Goal: Information Seeking & Learning: Learn about a topic

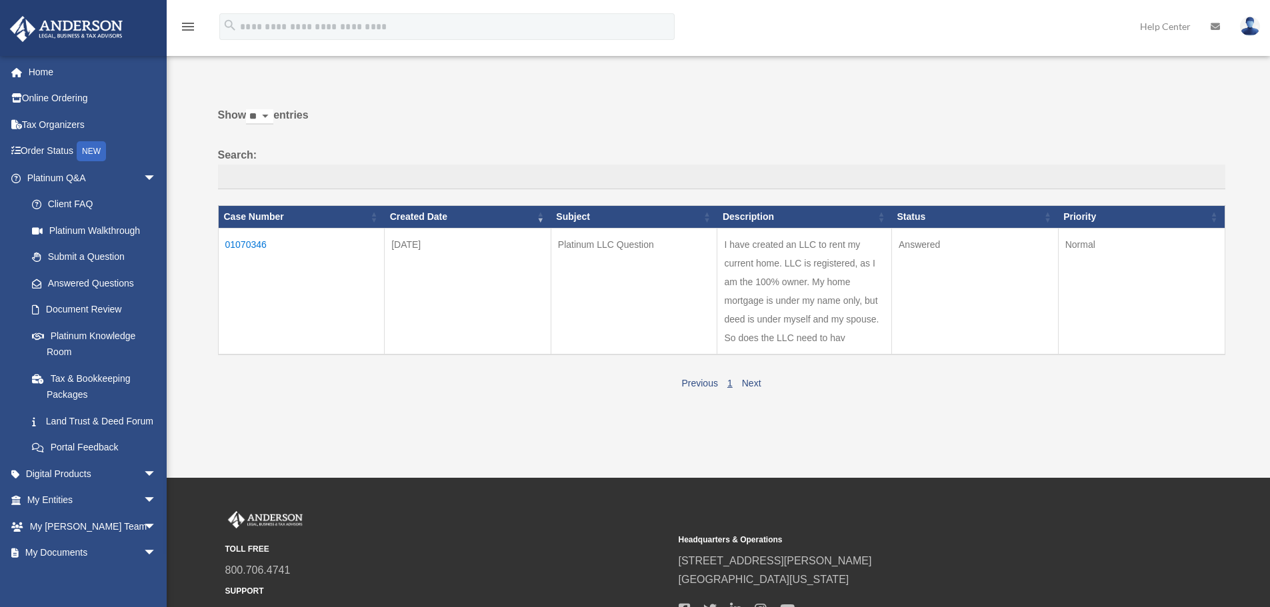
scroll to position [67, 0]
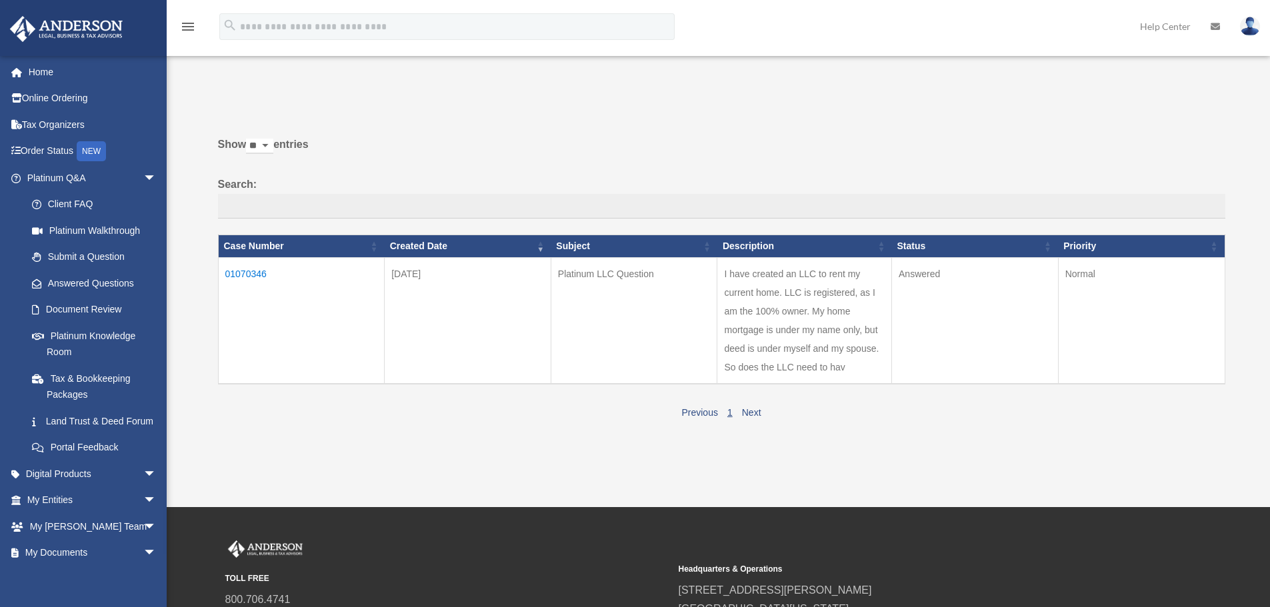
click at [762, 331] on td "I have created an LLC to rent my current home. LLC is registered, as I am the 1…" at bounding box center [804, 320] width 175 height 127
click at [751, 415] on link "Next" at bounding box center [751, 412] width 19 height 11
click at [243, 277] on td "01070346" at bounding box center [301, 320] width 167 height 127
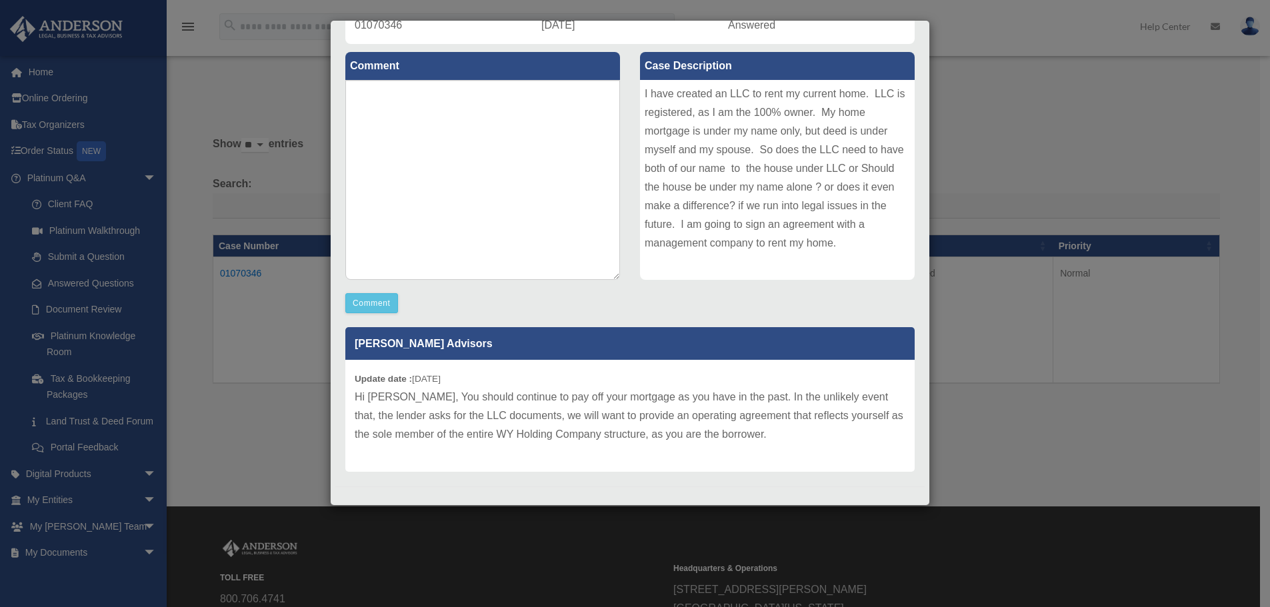
scroll to position [140, 0]
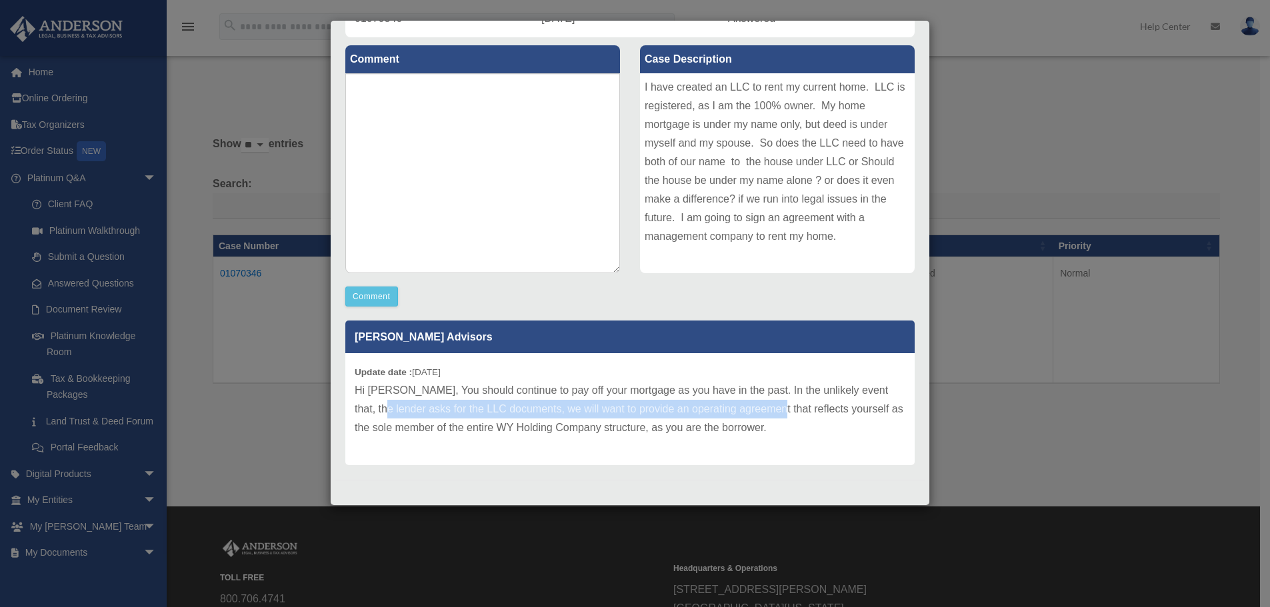
drag, startPoint x: 387, startPoint y: 408, endPoint x: 781, endPoint y: 407, distance: 394.0
click at [781, 407] on p "Hi [PERSON_NAME], You should continue to pay off your mortgage as you have in t…" at bounding box center [630, 409] width 551 height 56
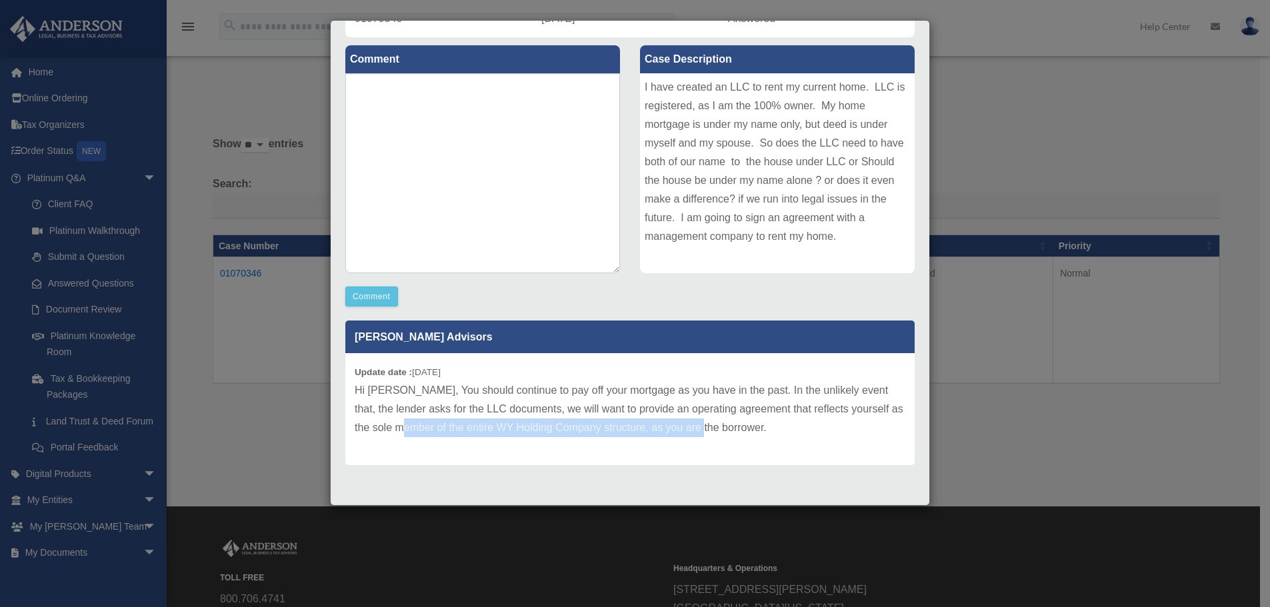
drag, startPoint x: 430, startPoint y: 421, endPoint x: 732, endPoint y: 428, distance: 302.1
click at [732, 428] on p "Hi [PERSON_NAME], You should continue to pay off your mortgage as you have in t…" at bounding box center [630, 409] width 551 height 56
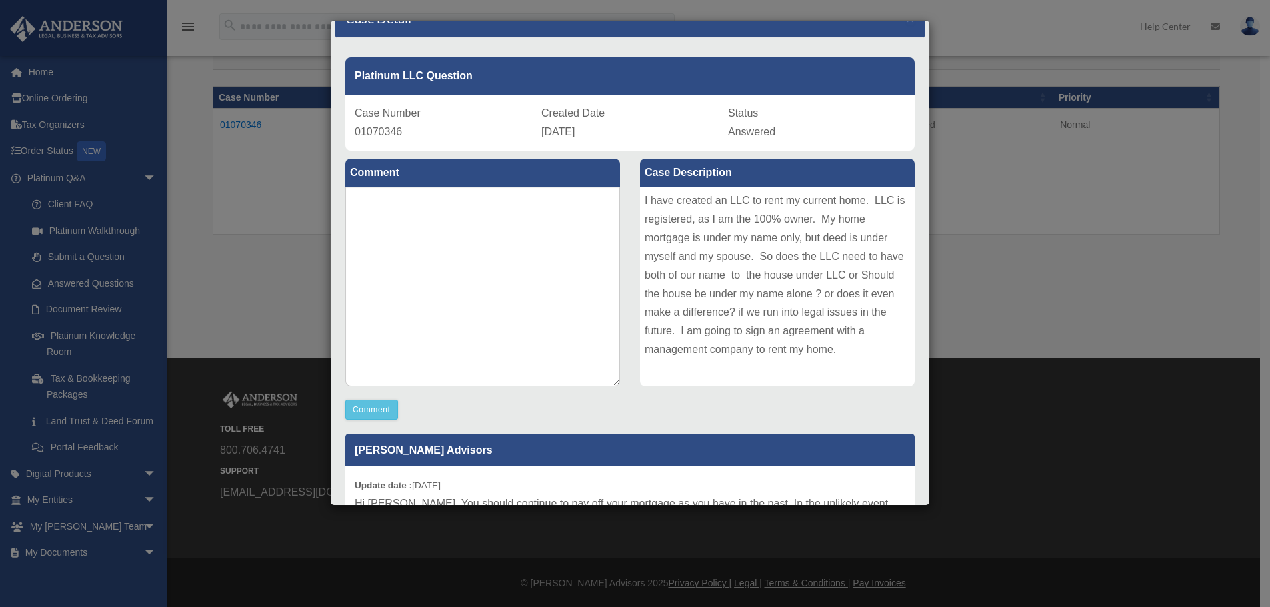
scroll to position [0, 0]
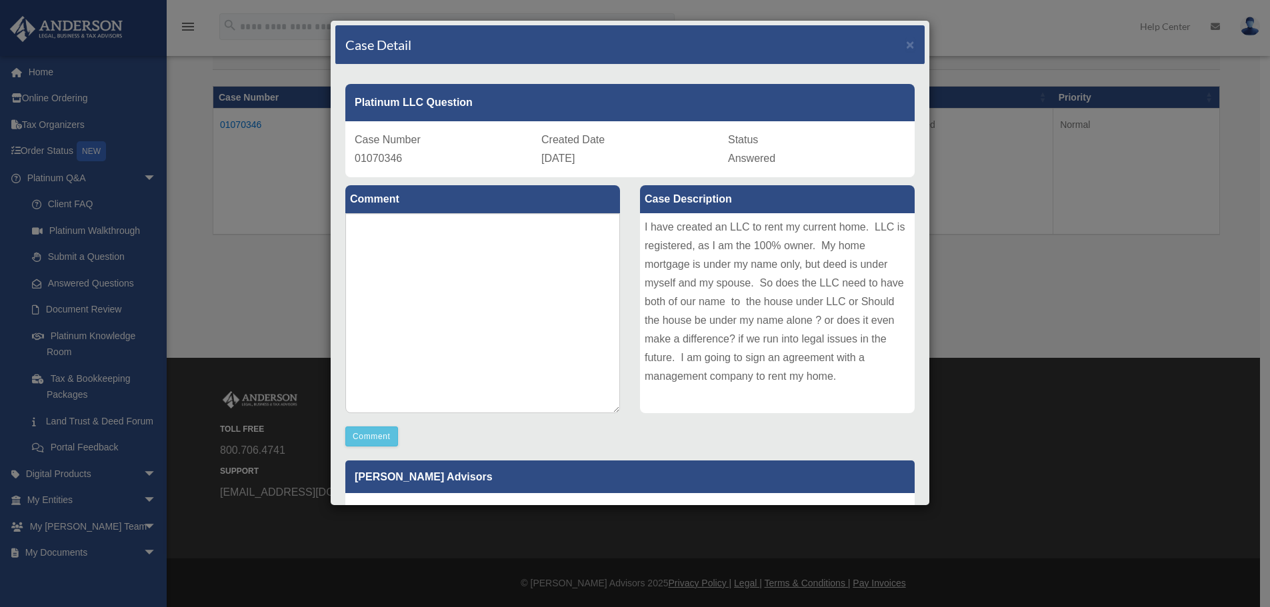
click at [999, 227] on div "Case Detail × Platinum LLC Question Case Number 01070346 Created Date [DATE] St…" at bounding box center [635, 303] width 1270 height 607
